Goal: Obtain resource: Download file/media

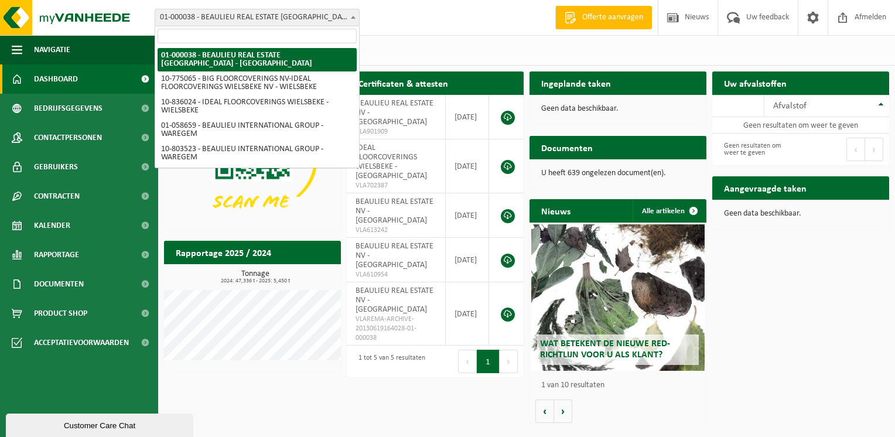
click at [308, 22] on span "01-000038 - BEAULIEU REAL ESTATE [GEOGRAPHIC_DATA] - [GEOGRAPHIC_DATA]" at bounding box center [257, 17] width 204 height 16
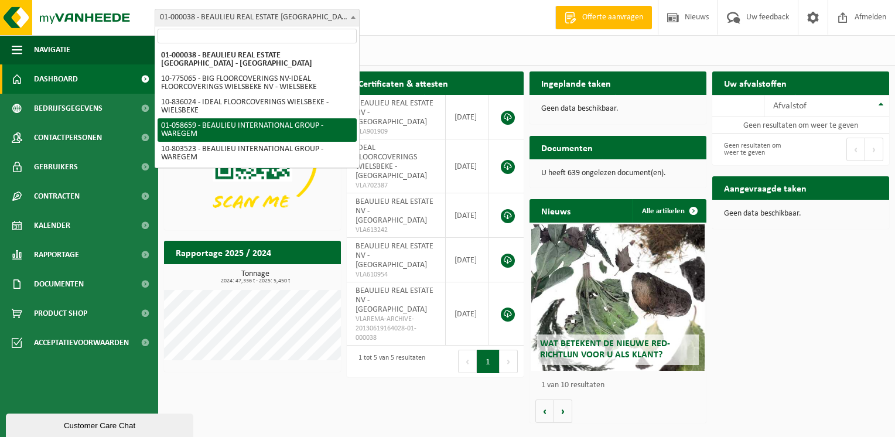
select select "4216"
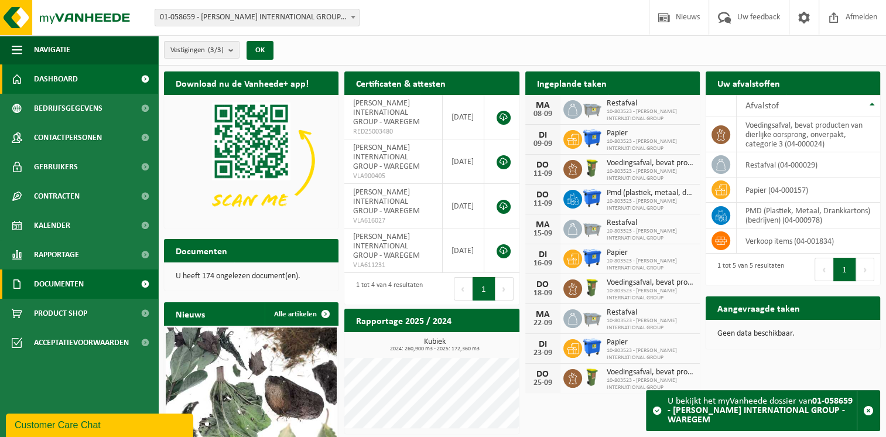
click at [79, 292] on span "Documenten" at bounding box center [59, 283] width 50 height 29
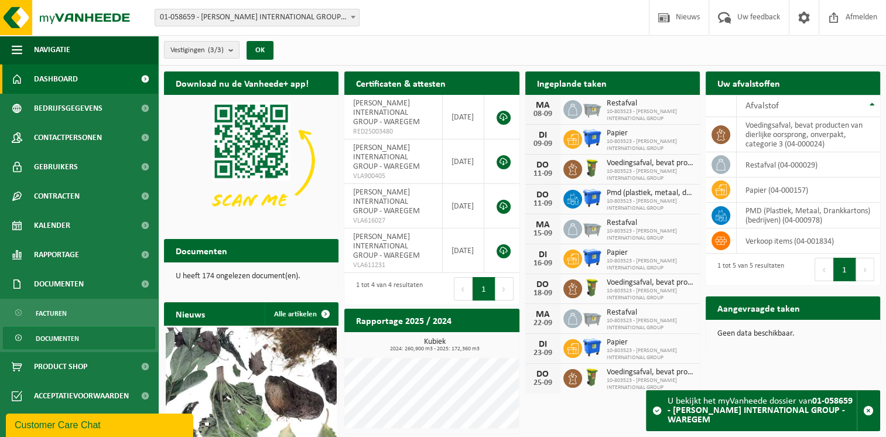
click at [73, 343] on span "Documenten" at bounding box center [57, 339] width 43 height 22
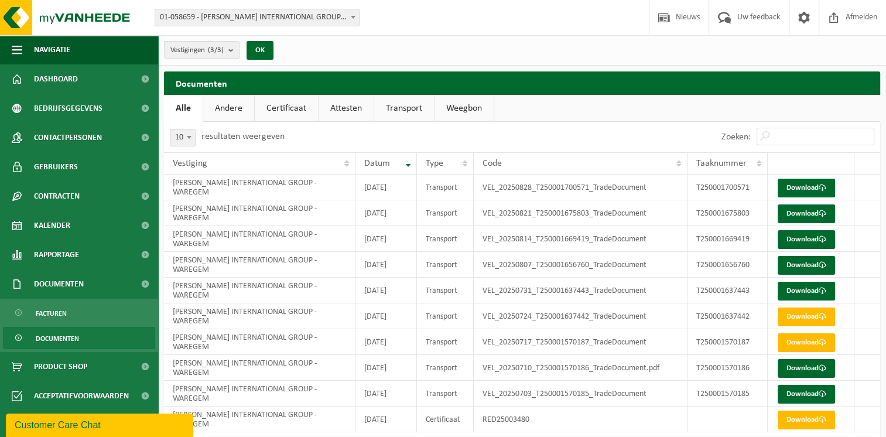
click at [236, 113] on link "Andere" at bounding box center [228, 108] width 51 height 27
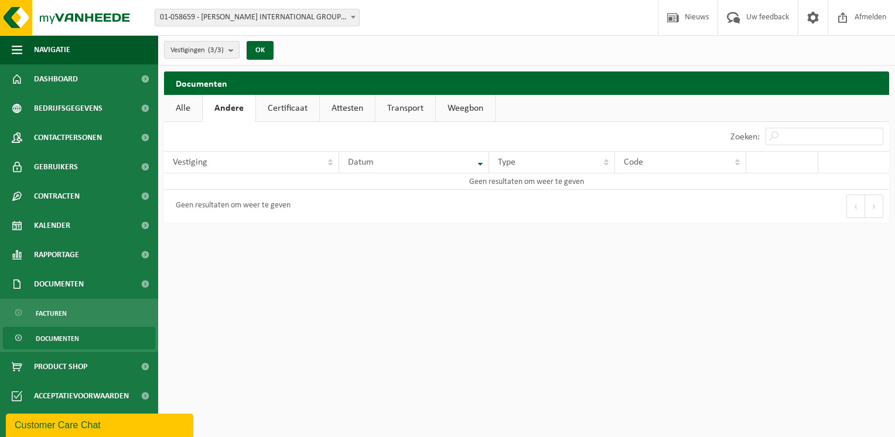
click at [288, 103] on link "Certificaat" at bounding box center [287, 108] width 63 height 27
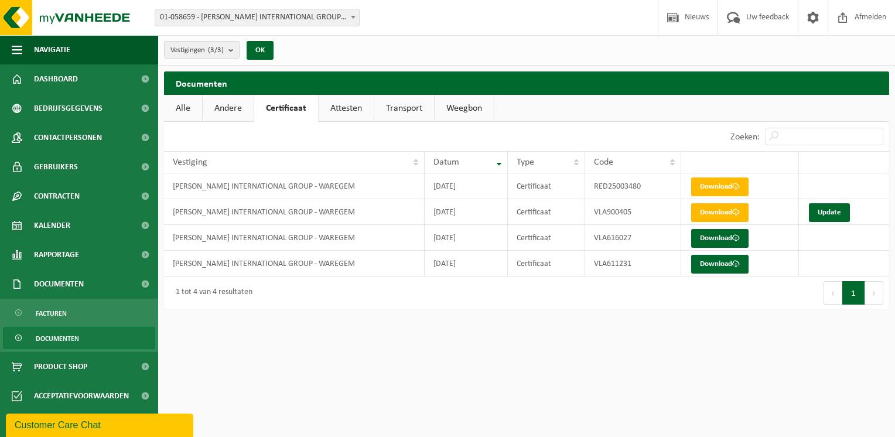
click at [326, 111] on link "Attesten" at bounding box center [346, 108] width 55 height 27
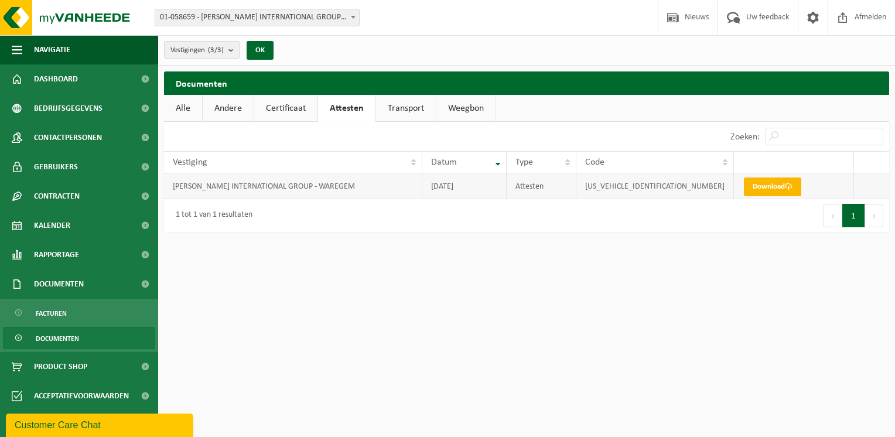
click at [759, 184] on link "Download" at bounding box center [772, 187] width 57 height 19
click at [390, 102] on link "Transport" at bounding box center [406, 108] width 60 height 27
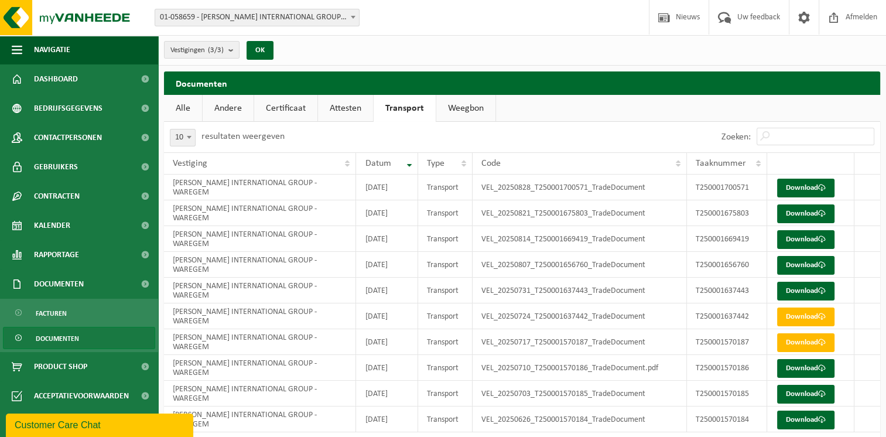
click at [472, 111] on link "Weegbon" at bounding box center [465, 108] width 59 height 27
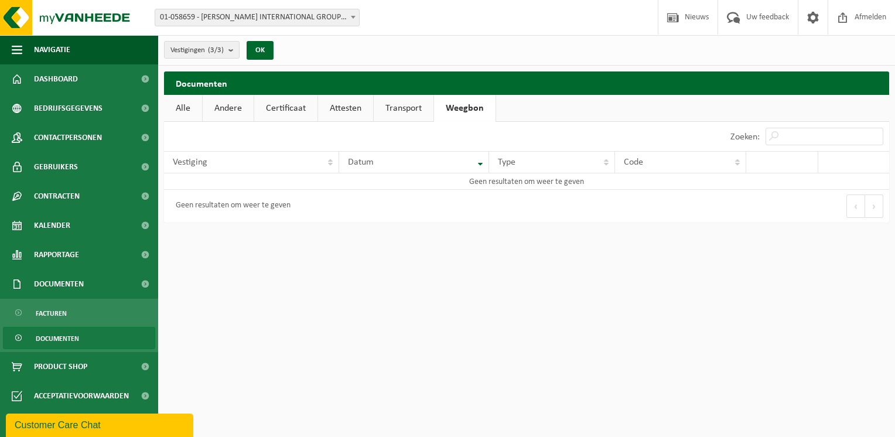
click at [218, 107] on link "Andere" at bounding box center [228, 108] width 51 height 27
click at [811, 21] on span at bounding box center [813, 17] width 18 height 35
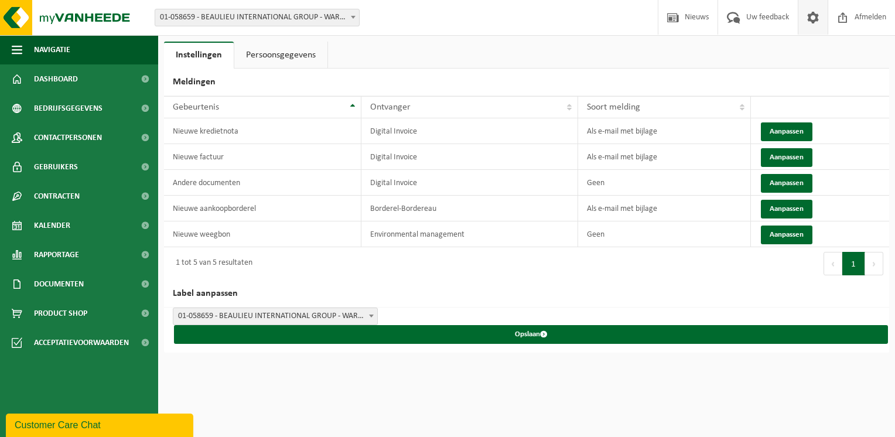
click at [270, 60] on link "Persoonsgegevens" at bounding box center [280, 55] width 93 height 27
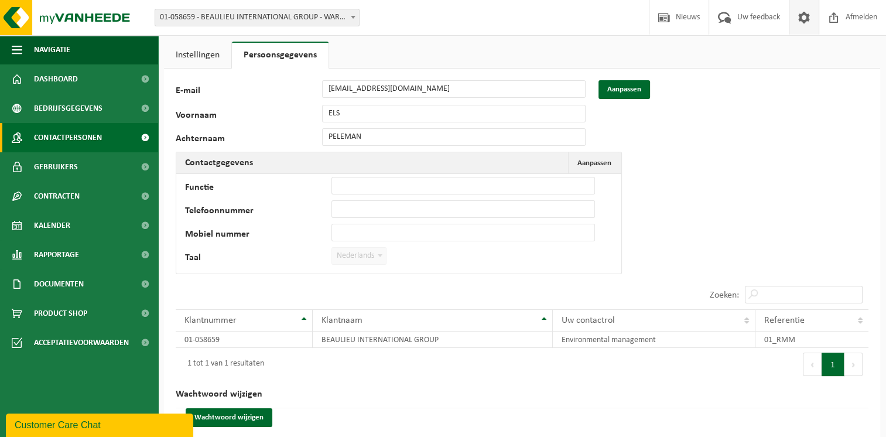
click at [62, 144] on span "Contactpersonen" at bounding box center [68, 137] width 68 height 29
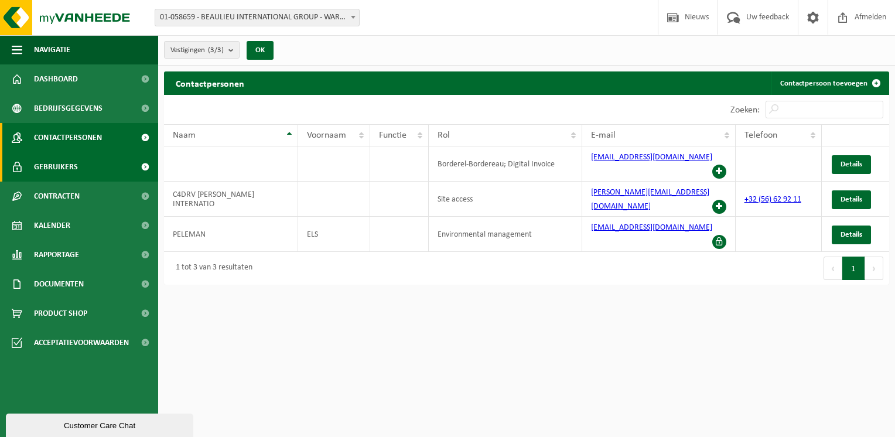
click at [71, 165] on span "Gebruikers" at bounding box center [56, 166] width 44 height 29
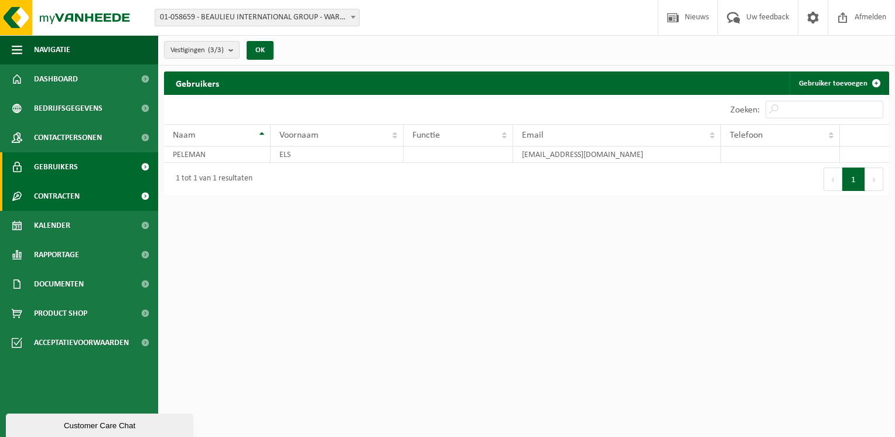
click at [68, 198] on span "Contracten" at bounding box center [57, 196] width 46 height 29
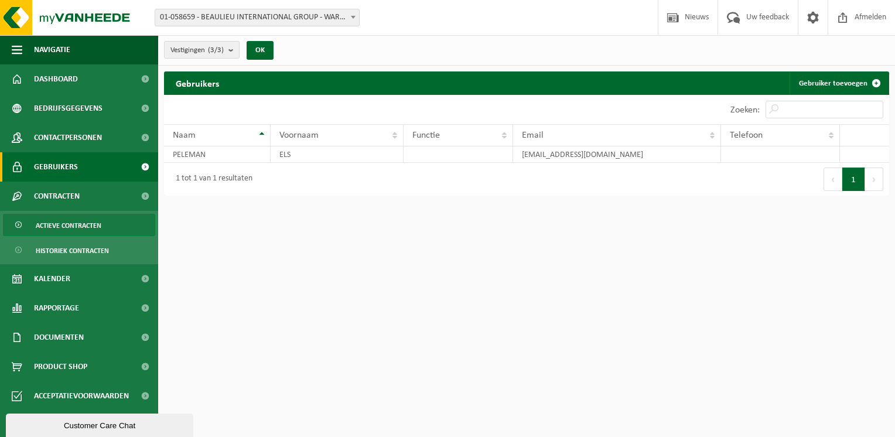
click at [80, 226] on span "Actieve contracten" at bounding box center [69, 225] width 66 height 22
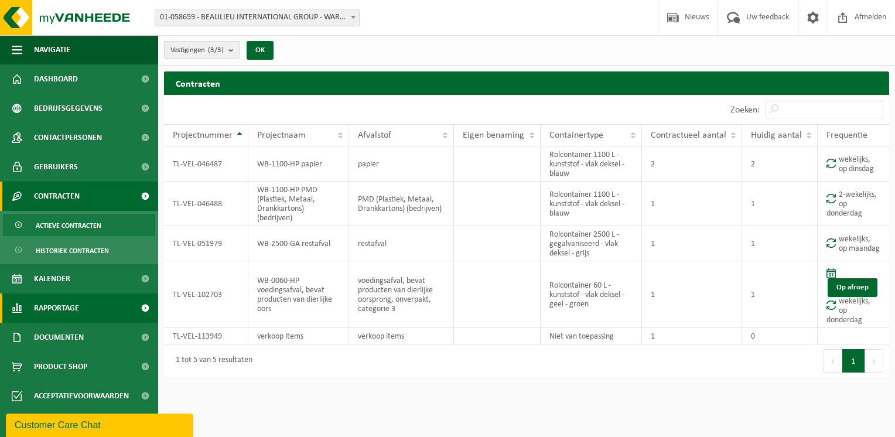
click at [86, 306] on link "Rapportage" at bounding box center [79, 308] width 158 height 29
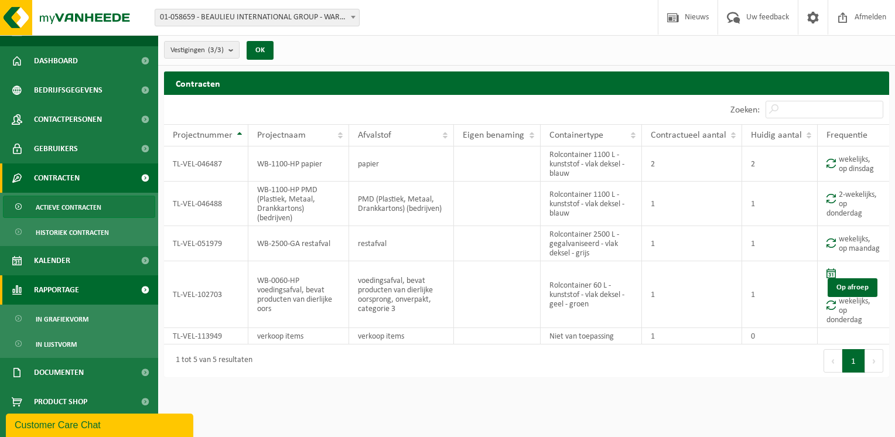
scroll to position [26, 0]
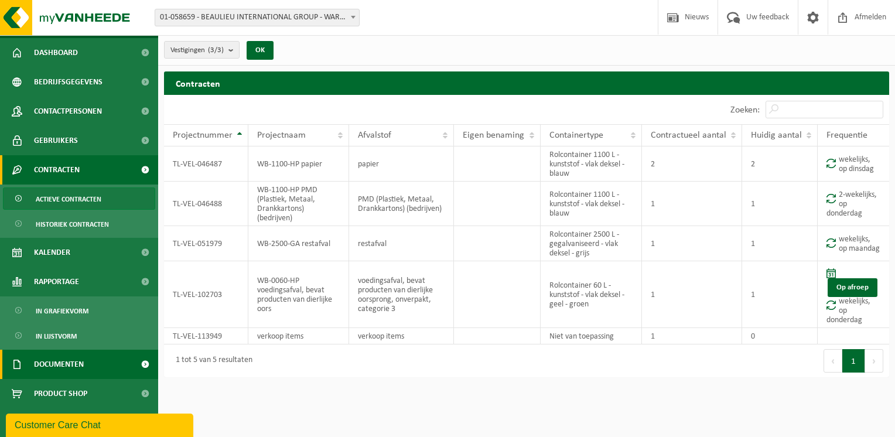
click at [74, 357] on span "Documenten" at bounding box center [59, 364] width 50 height 29
click at [137, 364] on span at bounding box center [145, 364] width 26 height 29
click at [134, 362] on span at bounding box center [145, 364] width 26 height 29
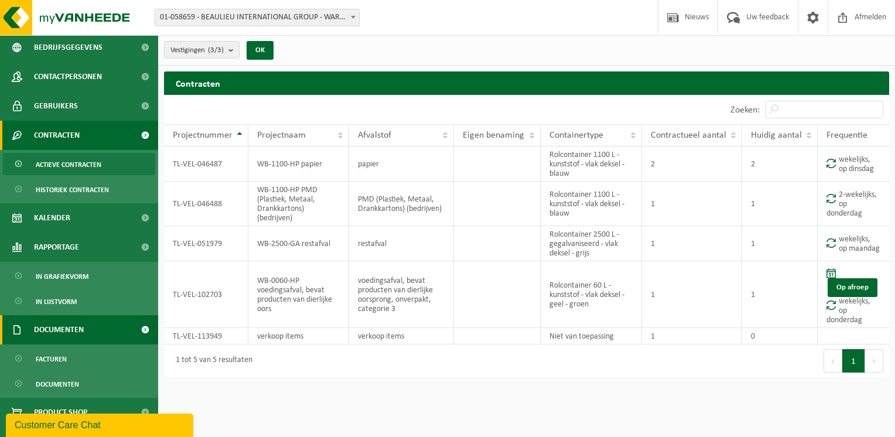
scroll to position [80, 0]
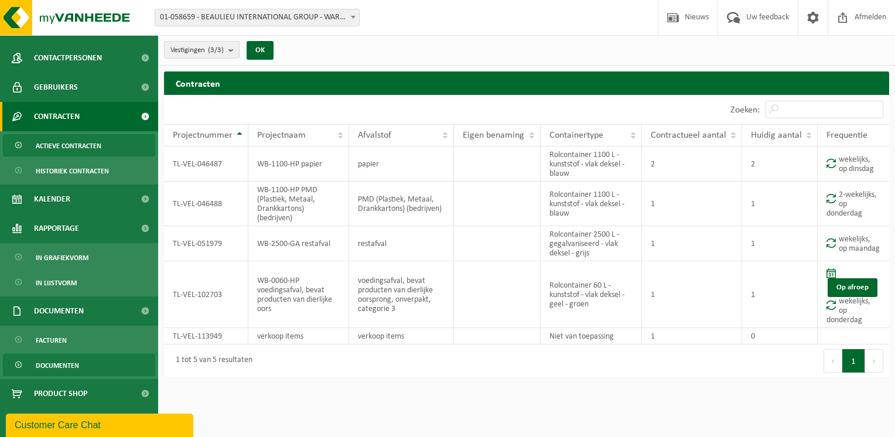
click at [19, 364] on span at bounding box center [19, 365] width 9 height 22
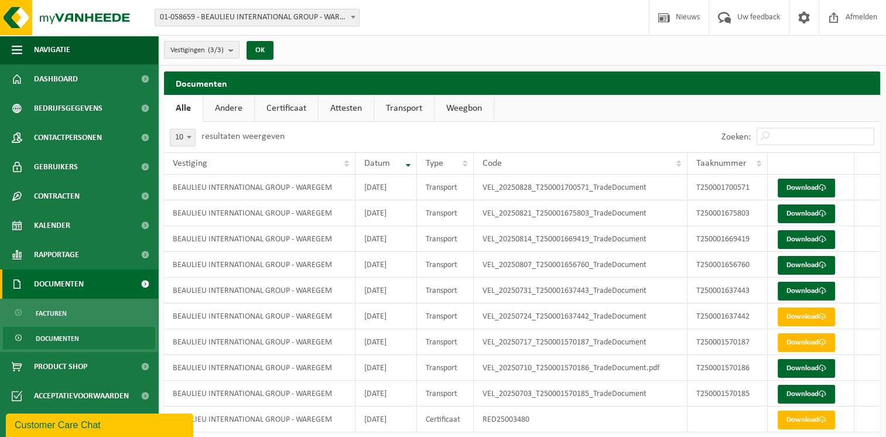
scroll to position [37, 0]
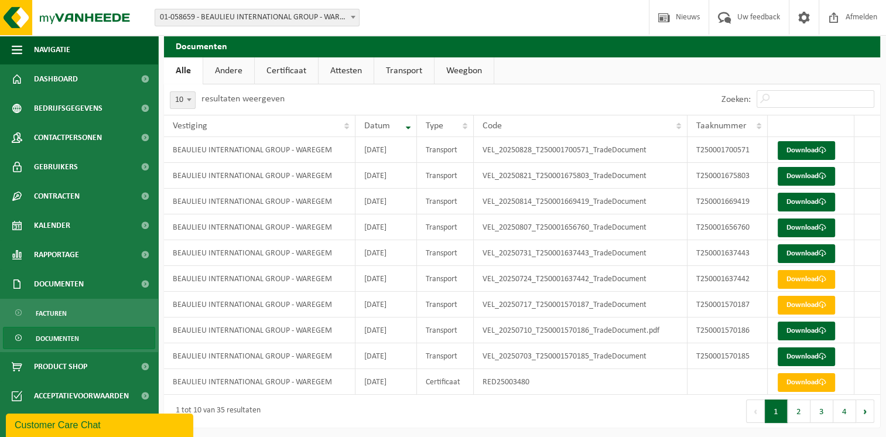
click at [232, 72] on link "Andere" at bounding box center [228, 70] width 51 height 27
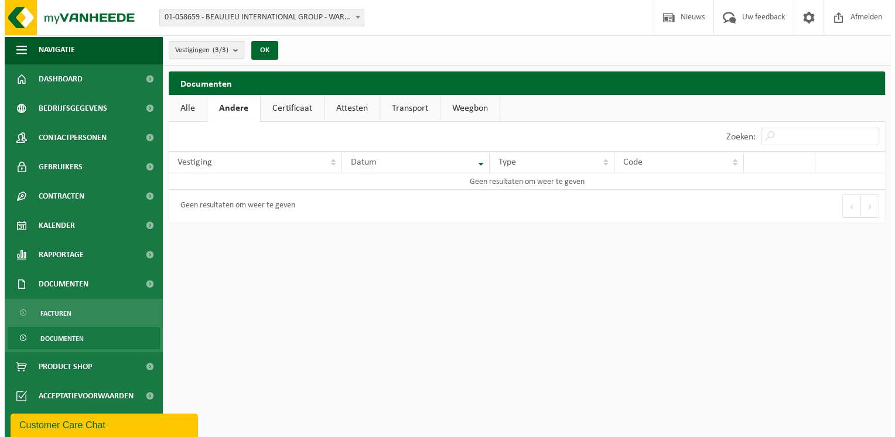
scroll to position [0, 0]
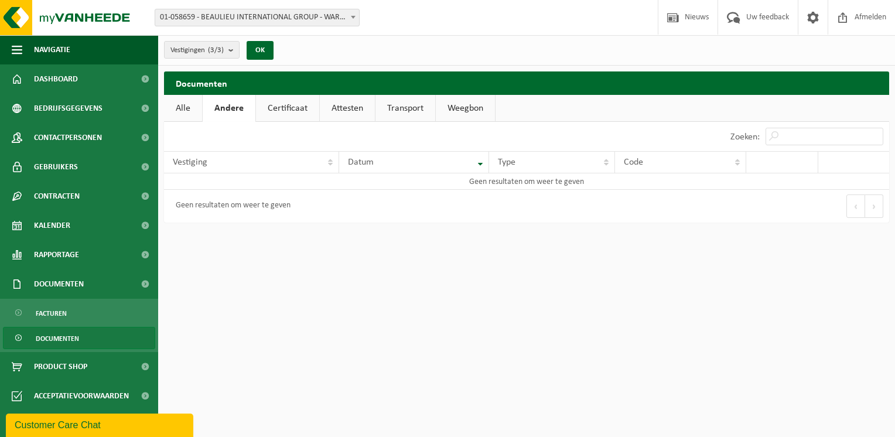
click at [296, 116] on link "Certificaat" at bounding box center [287, 108] width 63 height 27
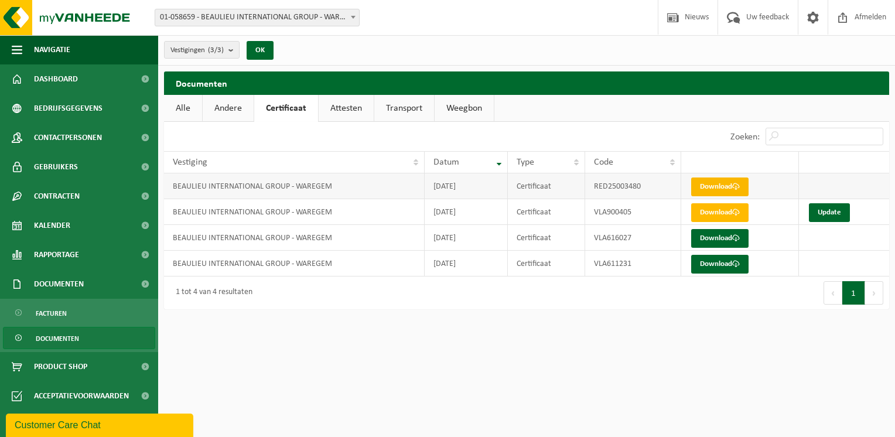
click at [717, 185] on link "Download" at bounding box center [719, 187] width 57 height 19
click at [734, 206] on link "Download" at bounding box center [719, 212] width 57 height 19
click at [837, 205] on link "Update" at bounding box center [829, 212] width 41 height 19
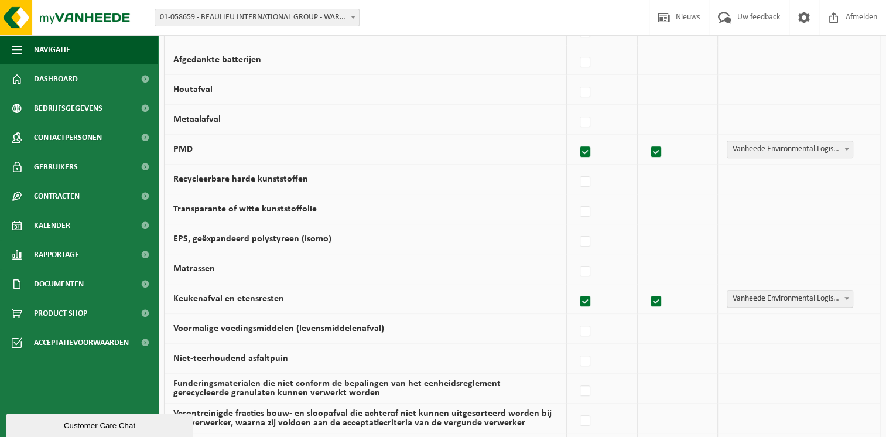
scroll to position [790, 0]
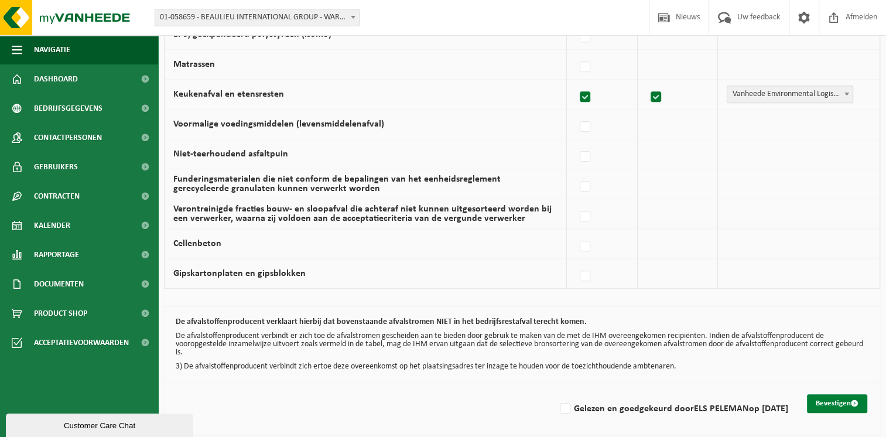
click at [845, 395] on button "Bevestigen" at bounding box center [837, 403] width 60 height 19
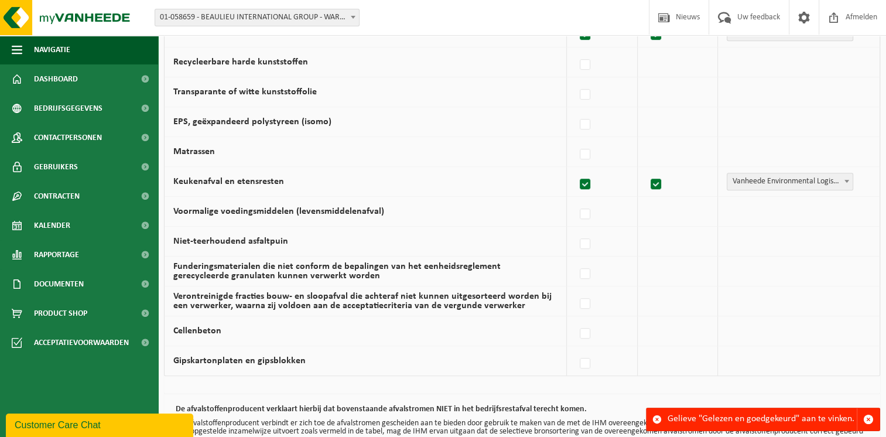
scroll to position [790, 0]
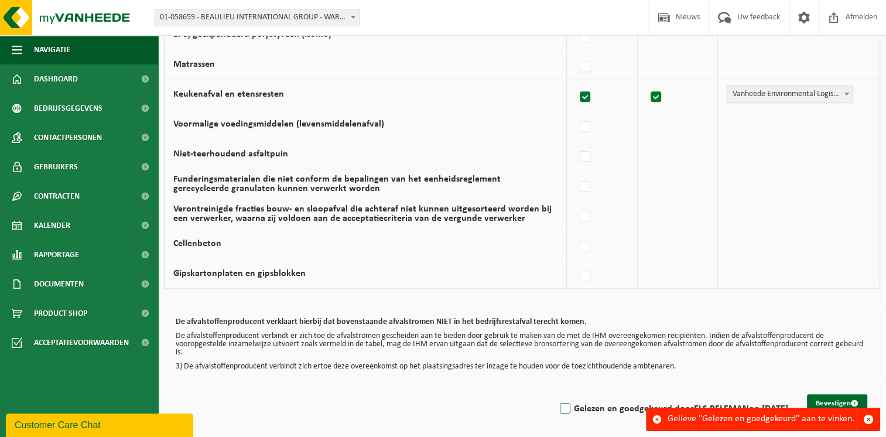
click at [558, 402] on label "Gelezen en goedgekeurd door ELS PELEMAN op [DATE]" at bounding box center [673, 409] width 231 height 18
click at [555, 394] on input "Gelezen en goedgekeurd door ELS PELEMAN op 05/09/25" at bounding box center [555, 394] width 1 height 1
checkbox input "true"
click at [836, 401] on button "Bevestigen" at bounding box center [837, 403] width 60 height 19
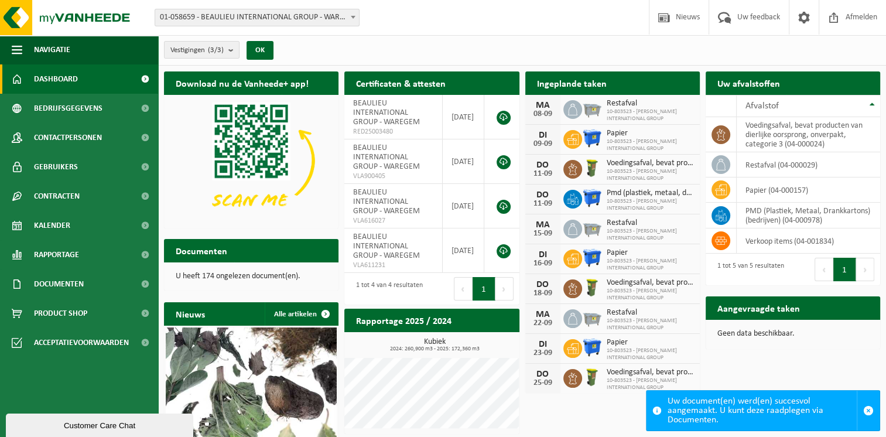
click at [692, 410] on div "Uw document(en) werd(en) succesvol aangemaakt. U kunt deze raadplegen via Docum…" at bounding box center [762, 411] width 189 height 40
click at [140, 285] on span at bounding box center [145, 283] width 26 height 29
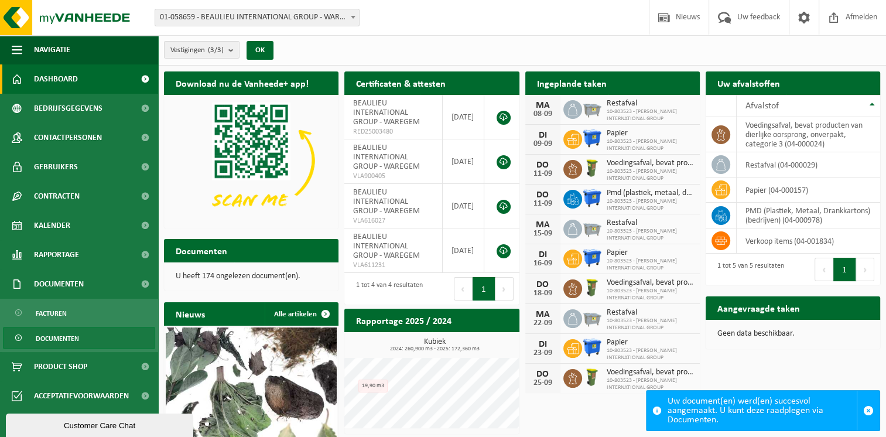
click at [70, 337] on span "Documenten" at bounding box center [57, 339] width 43 height 22
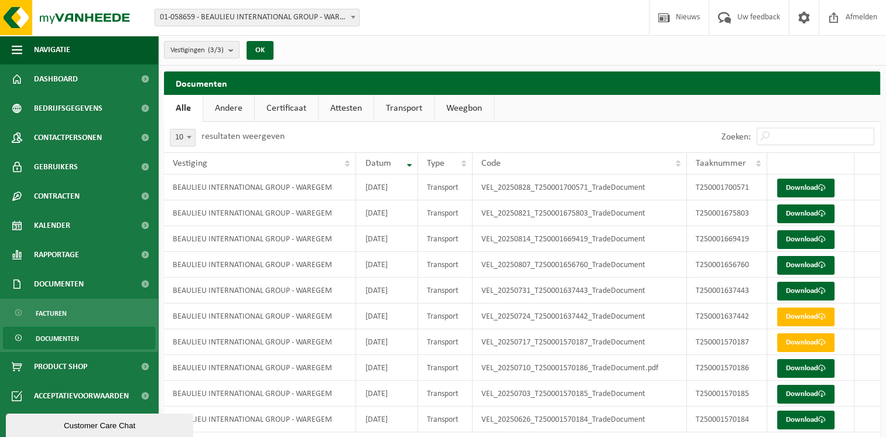
click at [227, 118] on link "Andere" at bounding box center [228, 108] width 51 height 27
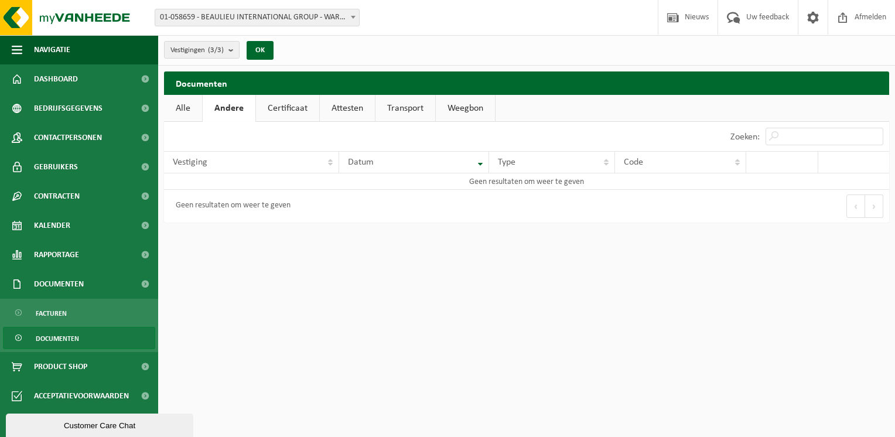
click at [288, 116] on link "Certificaat" at bounding box center [287, 108] width 63 height 27
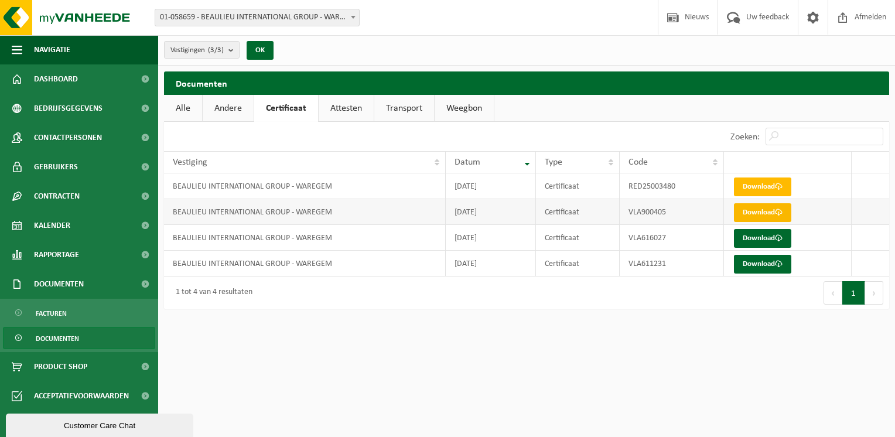
click at [780, 210] on span at bounding box center [779, 213] width 8 height 8
